Goal: Information Seeking & Learning: Learn about a topic

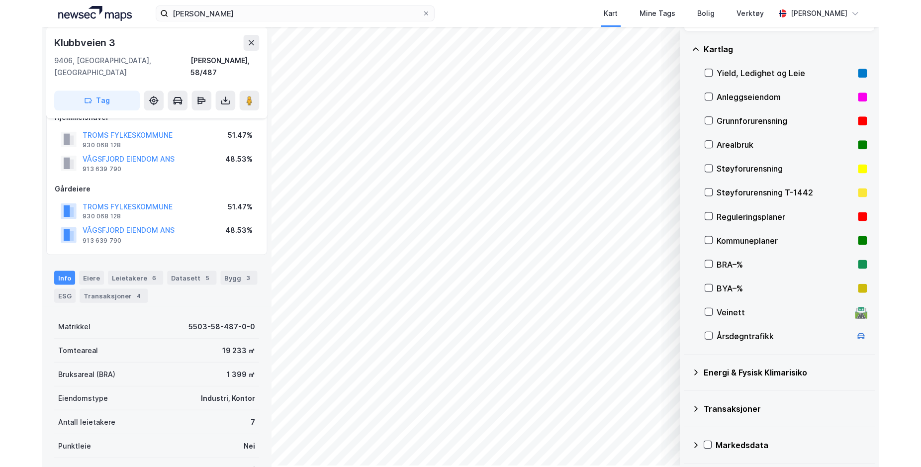
scroll to position [48, 0]
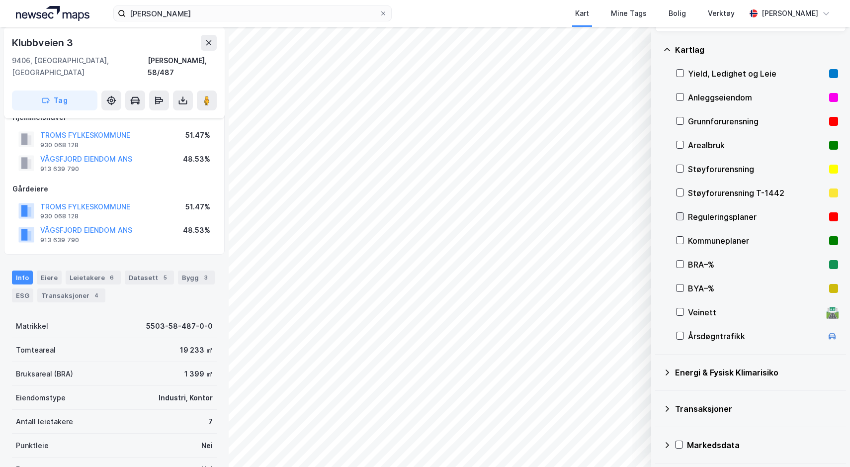
click at [680, 217] on icon at bounding box center [680, 216] width 5 height 3
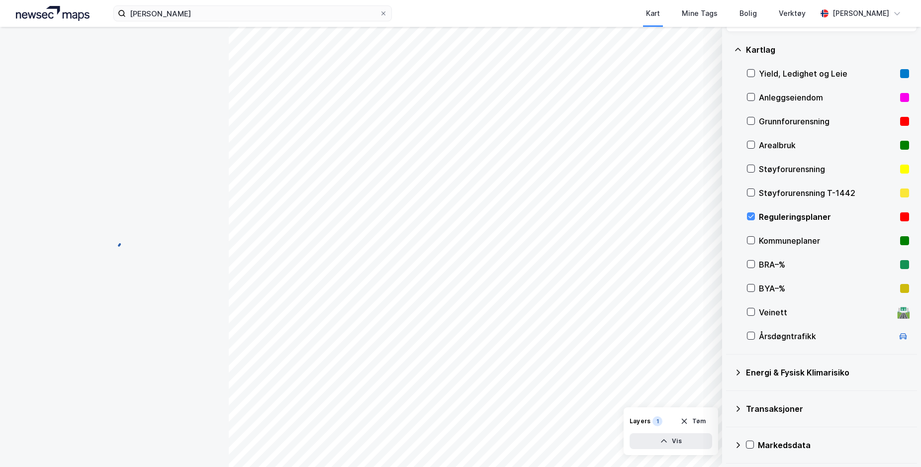
scroll to position [19, 0]
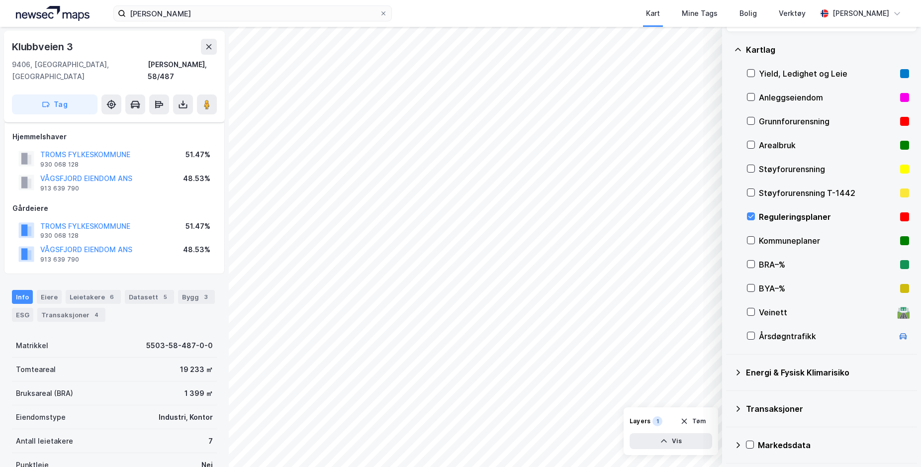
scroll to position [19, 0]
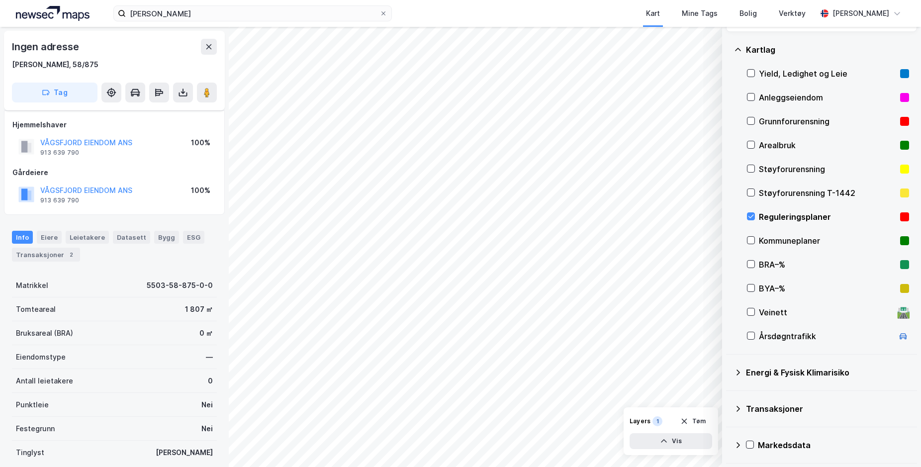
scroll to position [19, 0]
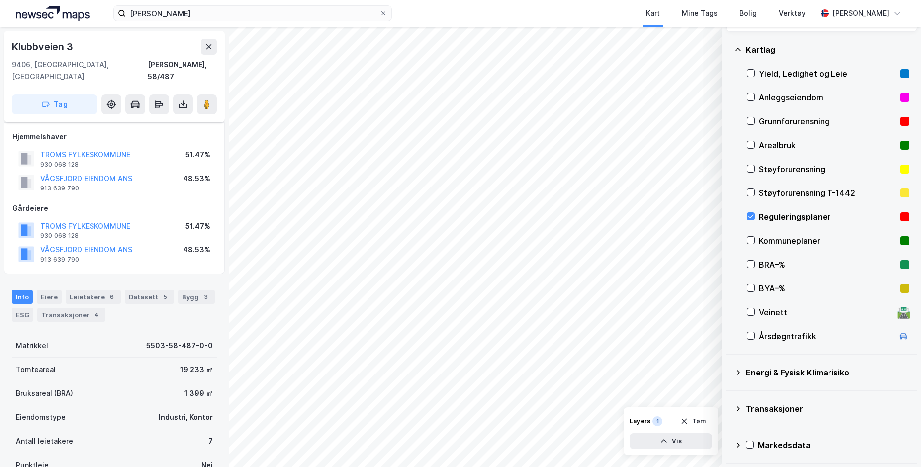
scroll to position [19, 0]
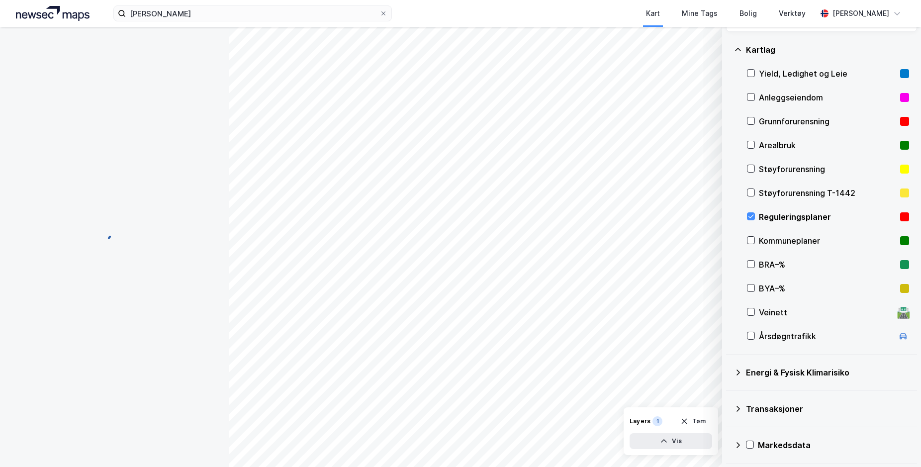
scroll to position [19, 0]
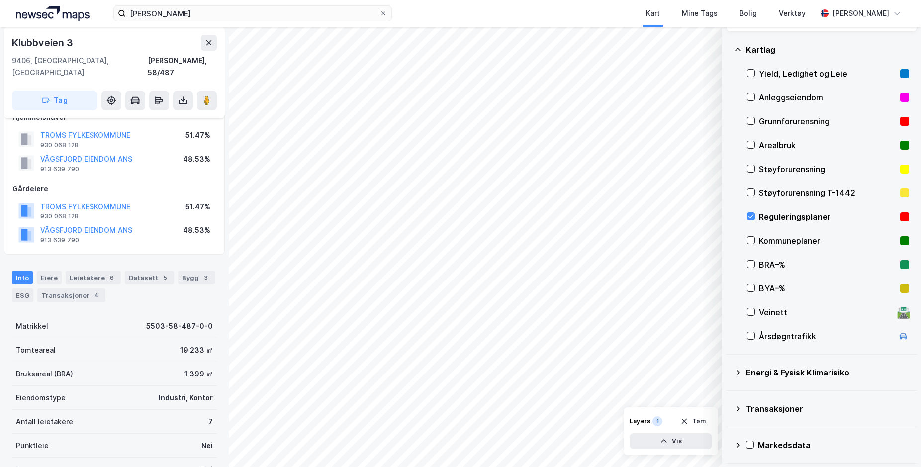
scroll to position [19, 0]
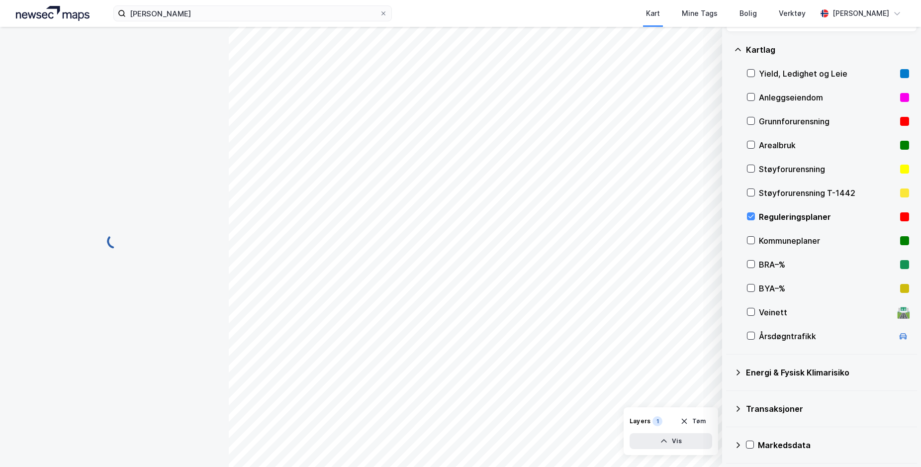
scroll to position [19, 0]
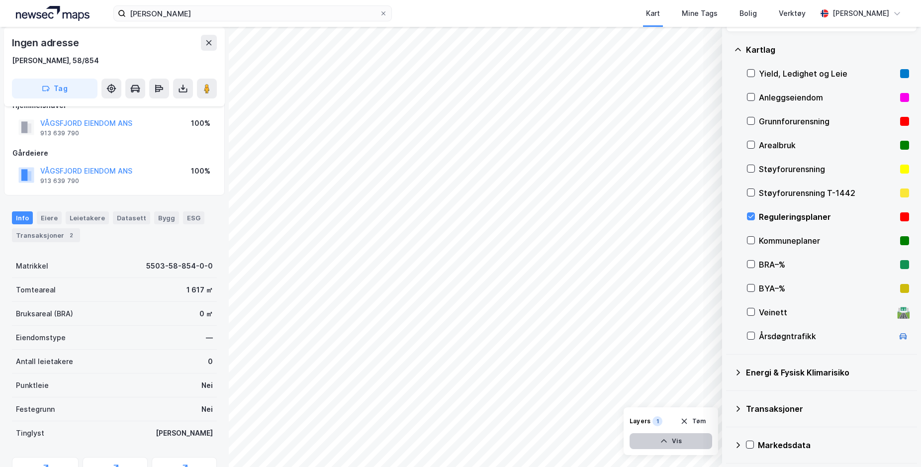
click at [678, 383] on button "Vis" at bounding box center [671, 441] width 83 height 16
click at [703, 383] on icon at bounding box center [702, 419] width 8 height 8
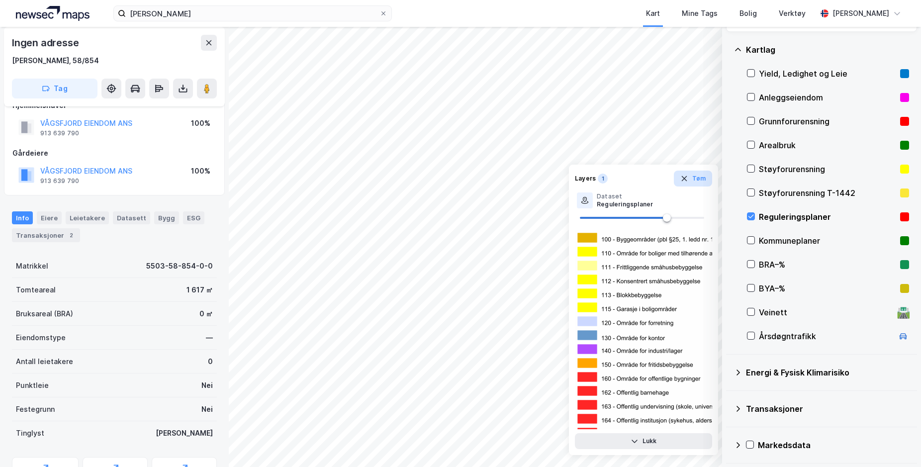
click at [684, 177] on icon "button" at bounding box center [684, 179] width 8 height 8
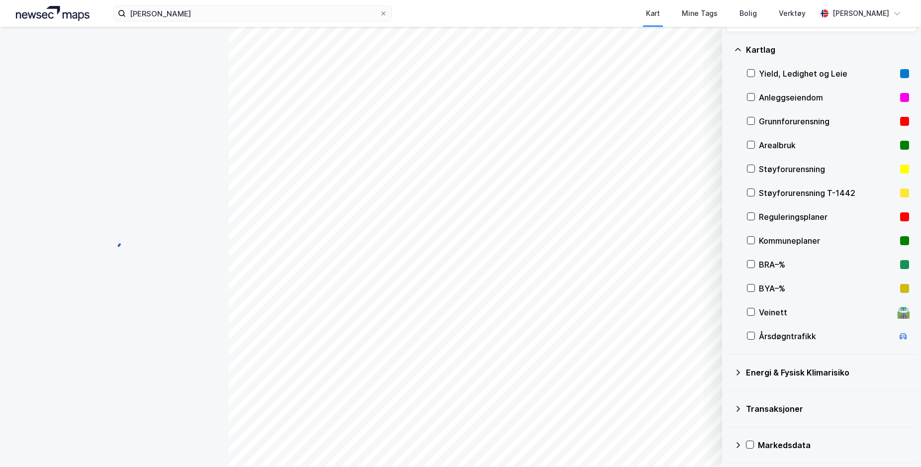
scroll to position [0, 0]
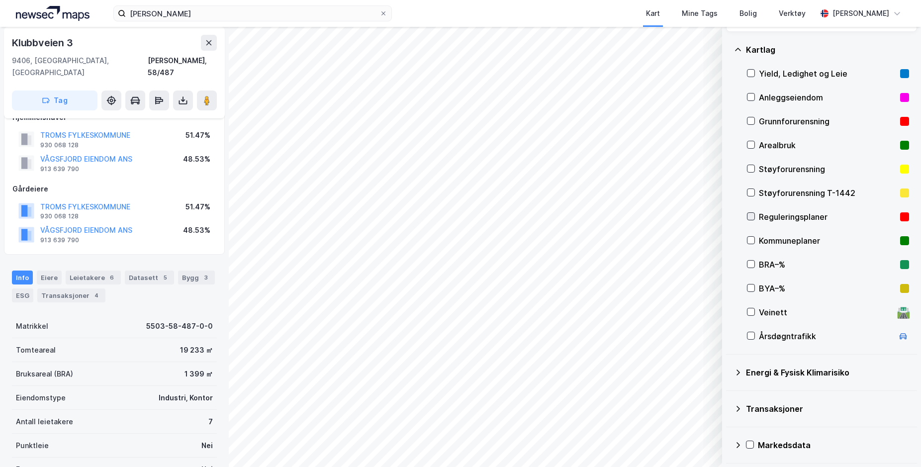
click at [752, 218] on icon at bounding box center [750, 216] width 7 height 7
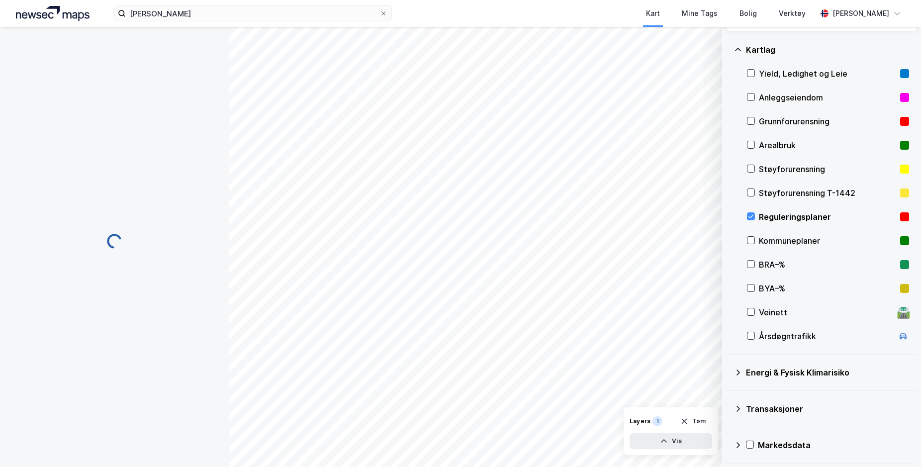
scroll to position [19, 0]
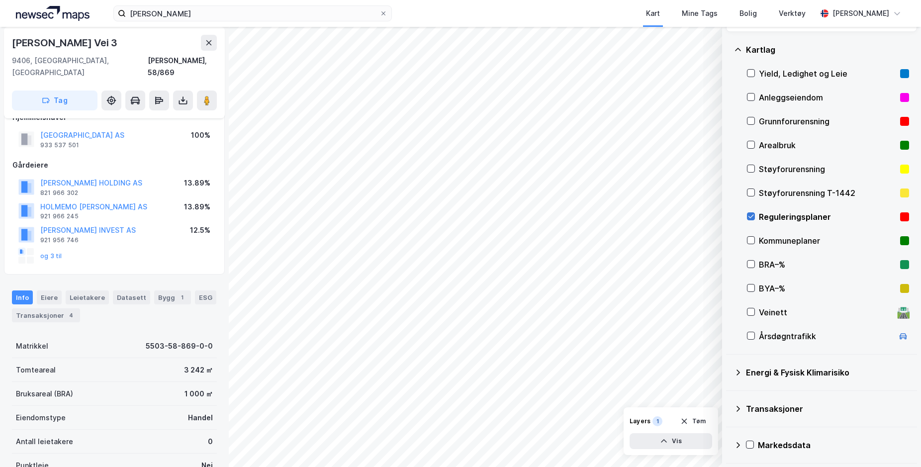
click at [749, 217] on icon at bounding box center [750, 216] width 5 height 3
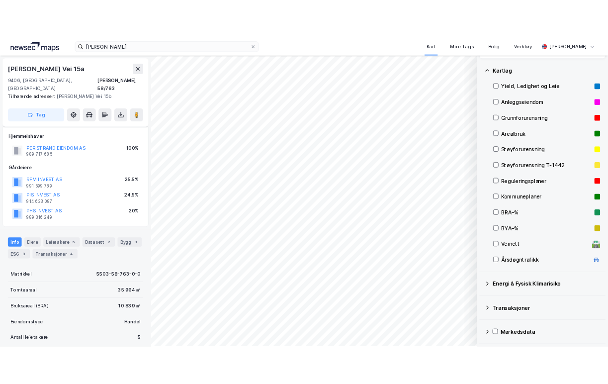
scroll to position [19, 0]
